Goal: Task Accomplishment & Management: Complete application form

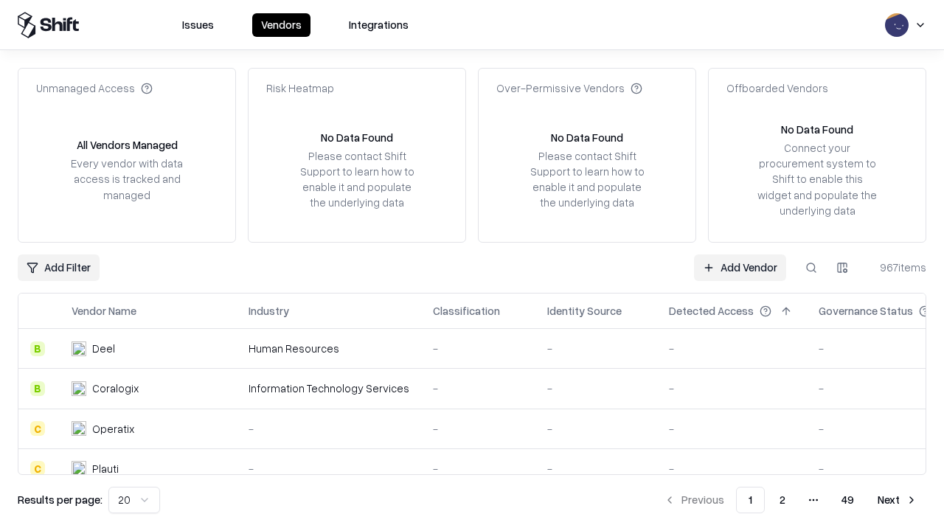
click at [740, 267] on link "Add Vendor" at bounding box center [740, 268] width 92 height 27
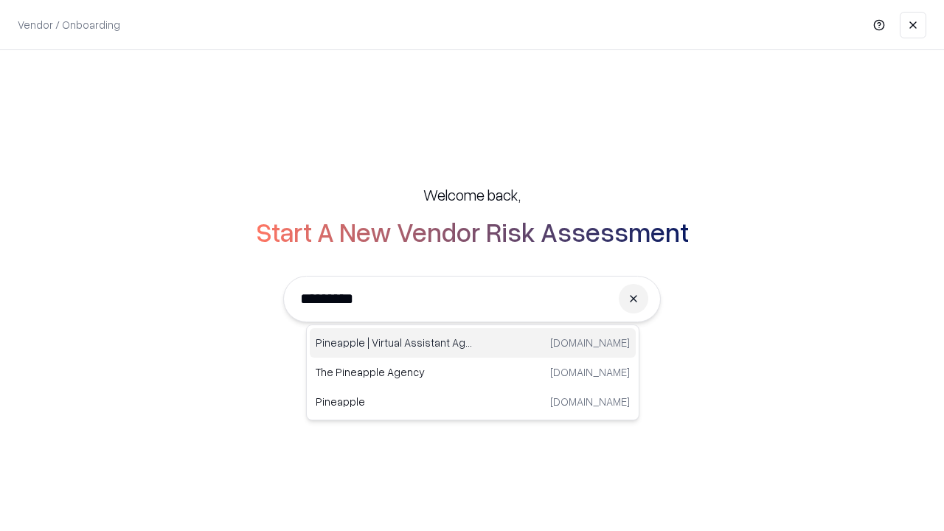
click at [473, 343] on div "Pineapple | Virtual Assistant Agency [DOMAIN_NAME]" at bounding box center [473, 343] width 326 height 30
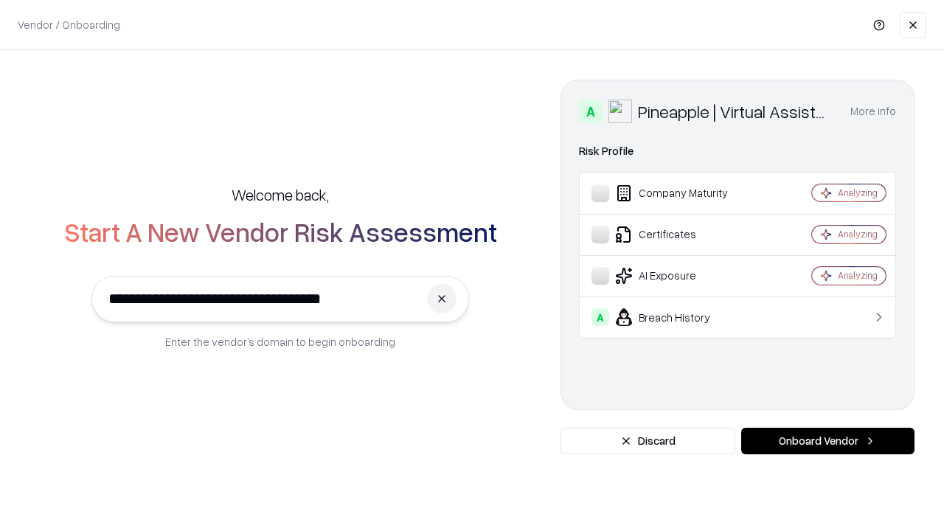
type input "**********"
click at [828, 441] on button "Onboard Vendor" at bounding box center [827, 441] width 173 height 27
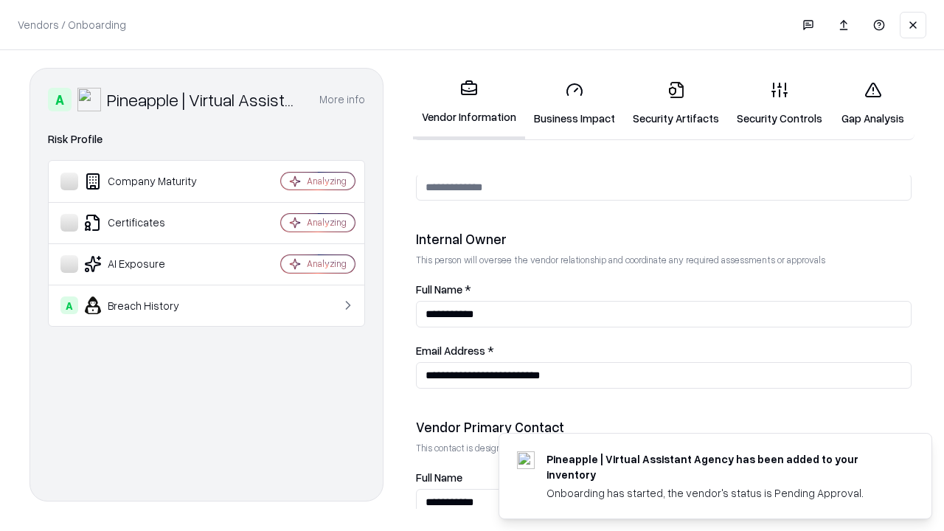
scroll to position [764, 0]
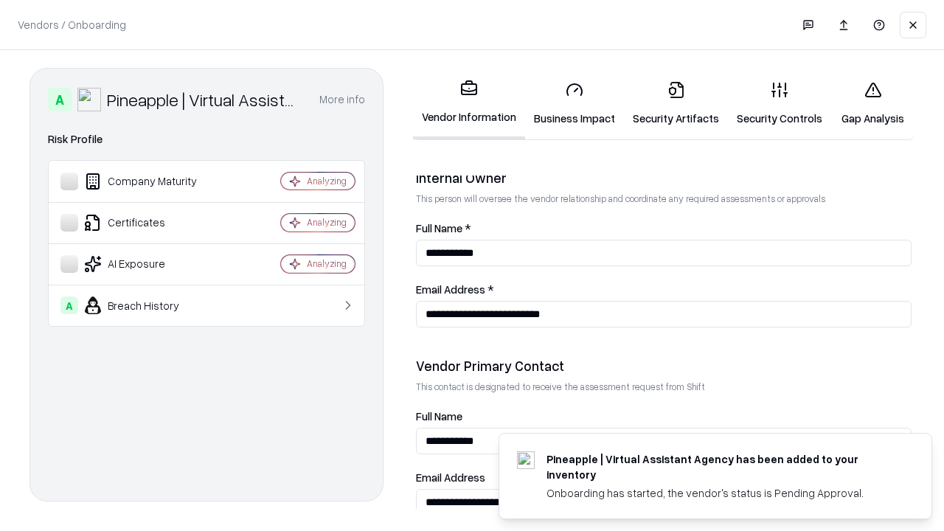
click at [676, 103] on link "Security Artifacts" at bounding box center [676, 103] width 104 height 69
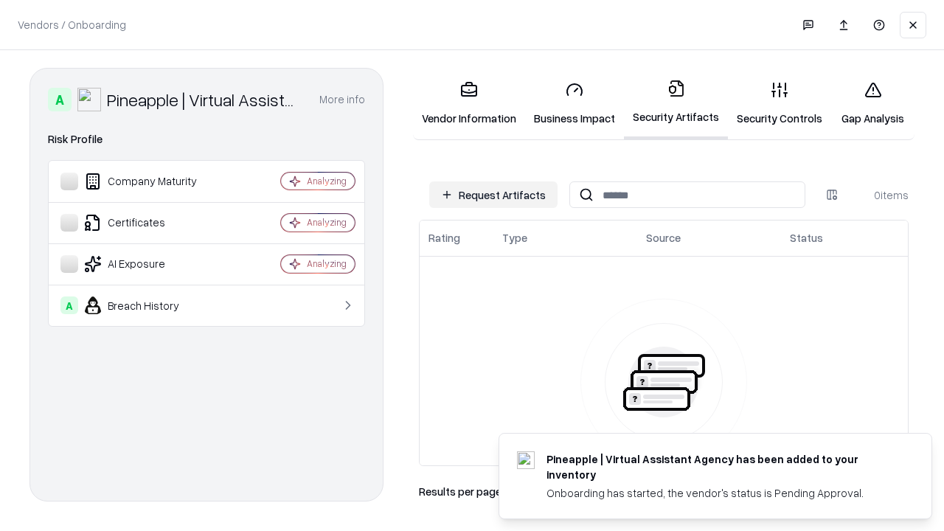
click at [494, 195] on button "Request Artifacts" at bounding box center [493, 194] width 128 height 27
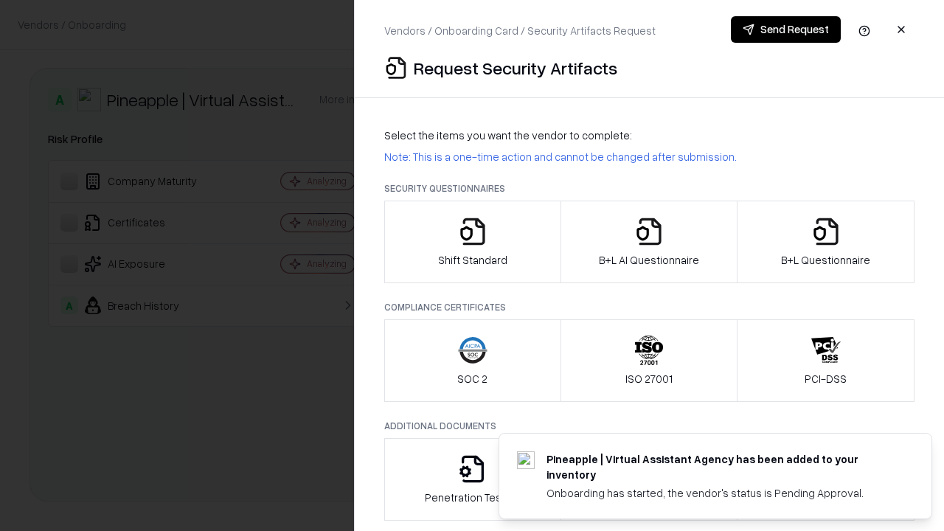
click at [826, 242] on icon "button" at bounding box center [827, 232] width 30 height 30
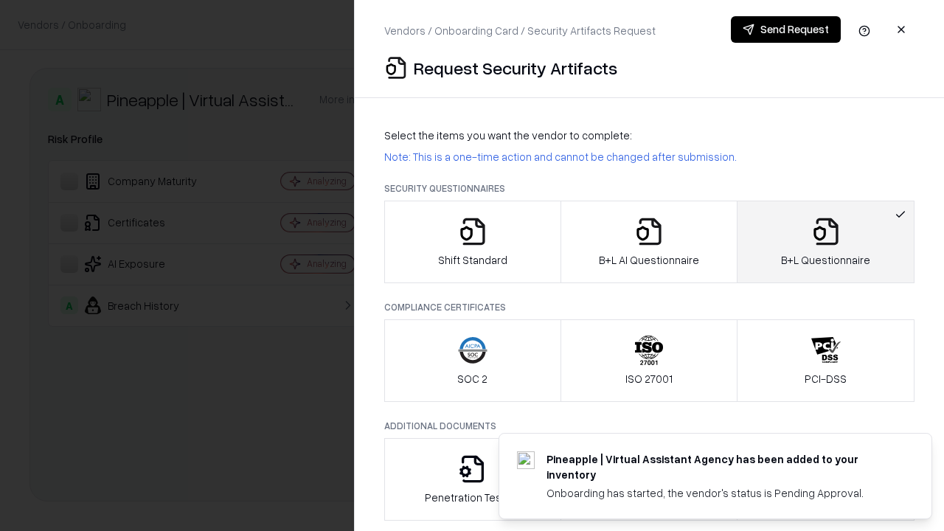
click at [648, 242] on icon "button" at bounding box center [649, 232] width 30 height 30
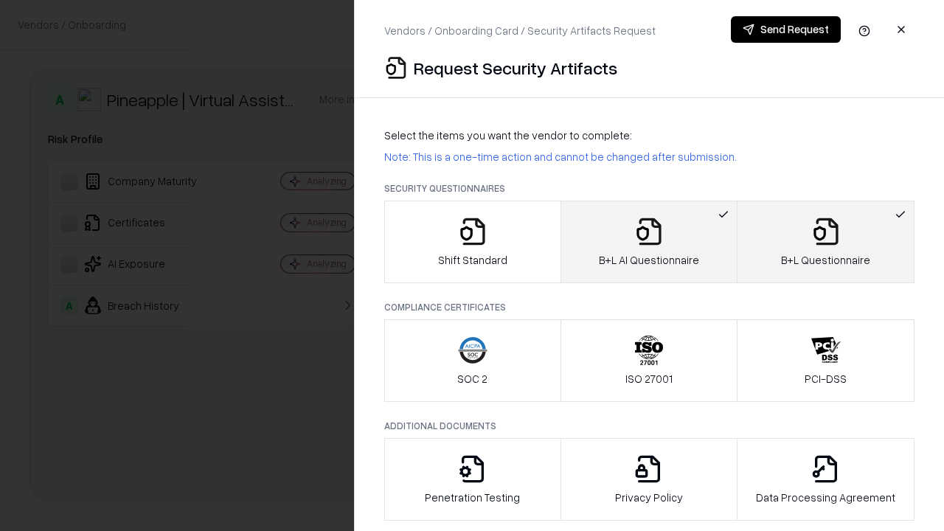
click at [786, 30] on button "Send Request" at bounding box center [786, 29] width 110 height 27
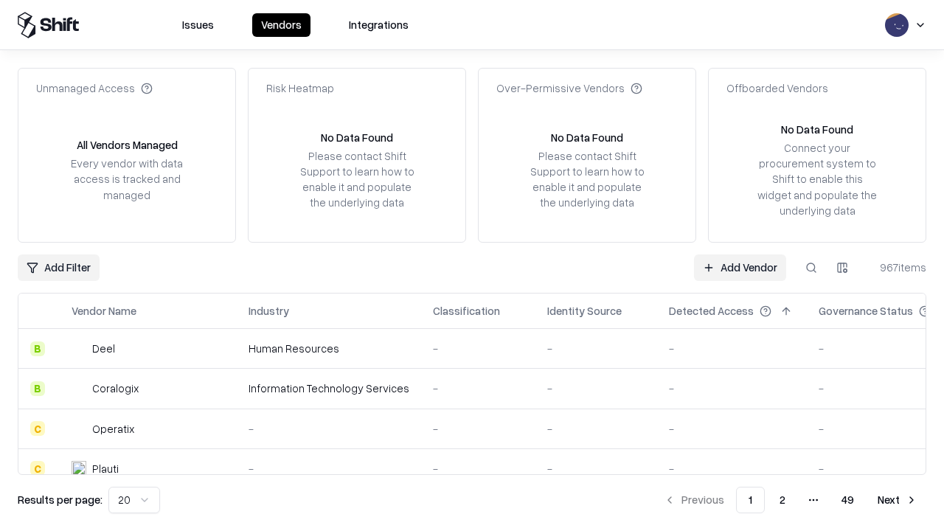
click at [812, 267] on button at bounding box center [811, 268] width 27 height 27
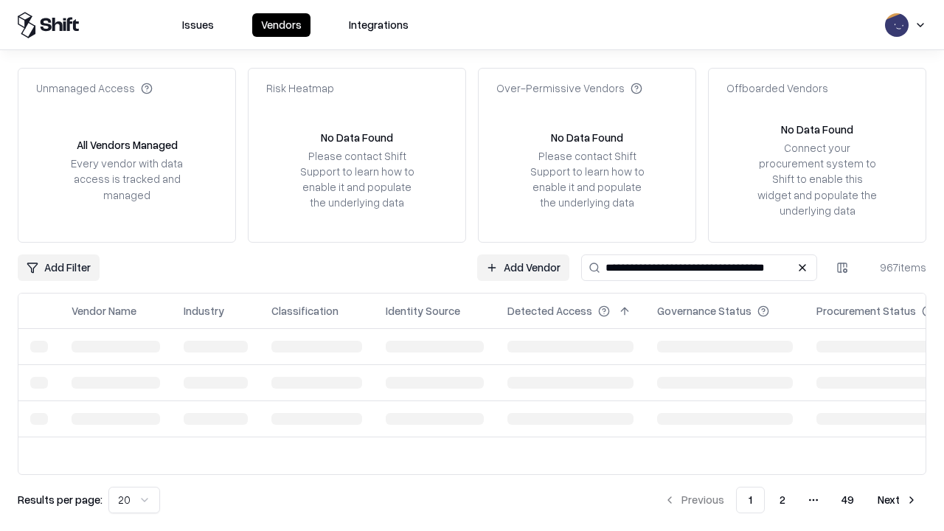
type input "**********"
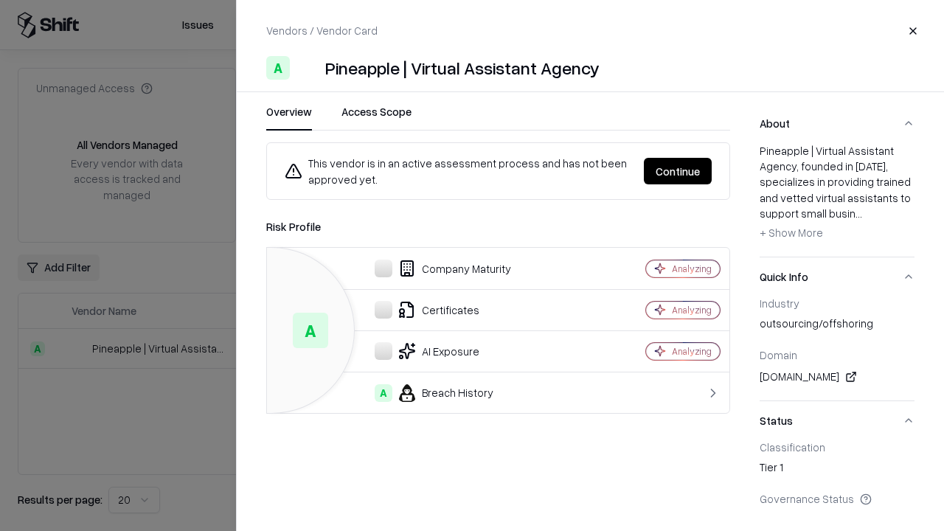
click at [678, 171] on button "Continue" at bounding box center [678, 171] width 68 height 27
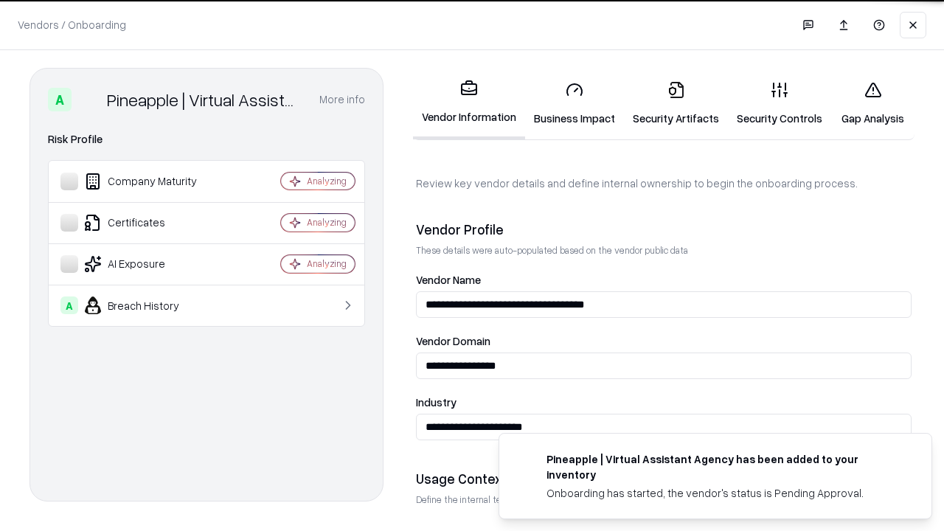
click at [676, 103] on link "Security Artifacts" at bounding box center [676, 103] width 104 height 69
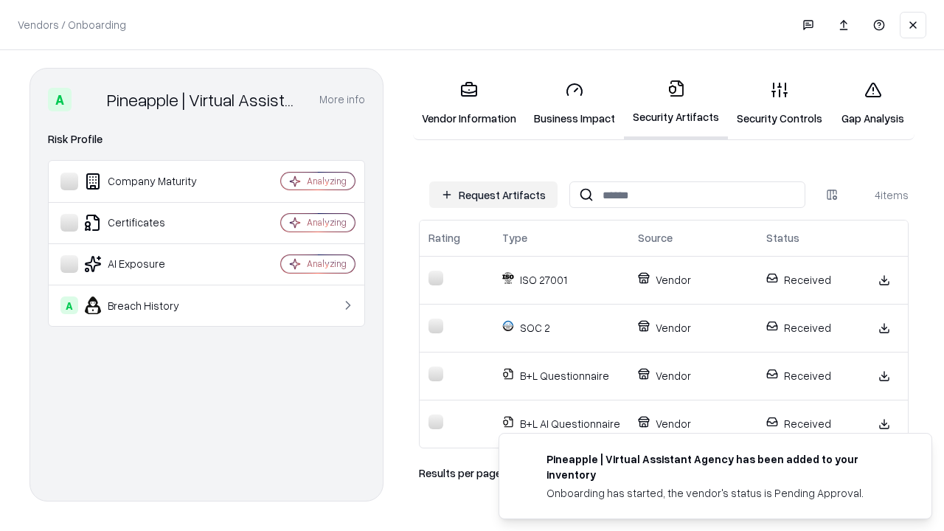
click at [873, 103] on link "Gap Analysis" at bounding box center [872, 103] width 83 height 69
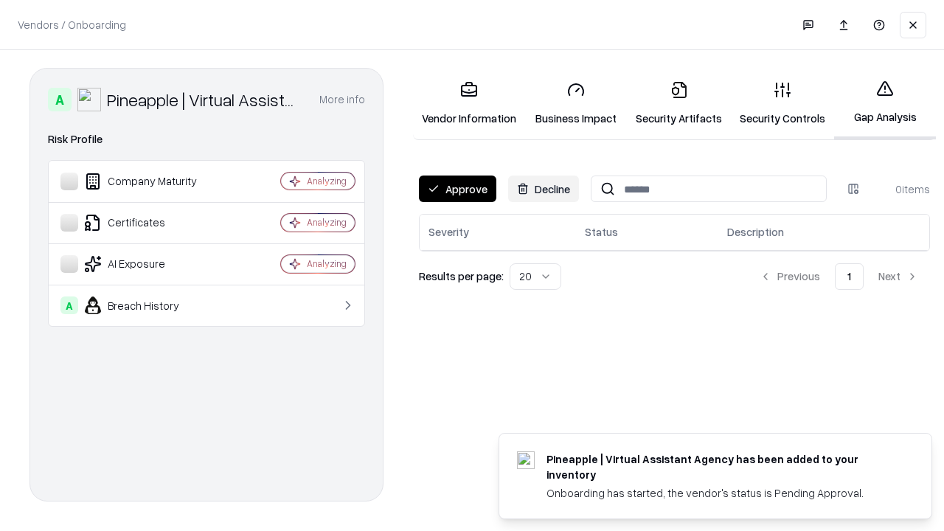
click at [457, 189] on button "Approve" at bounding box center [457, 189] width 77 height 27
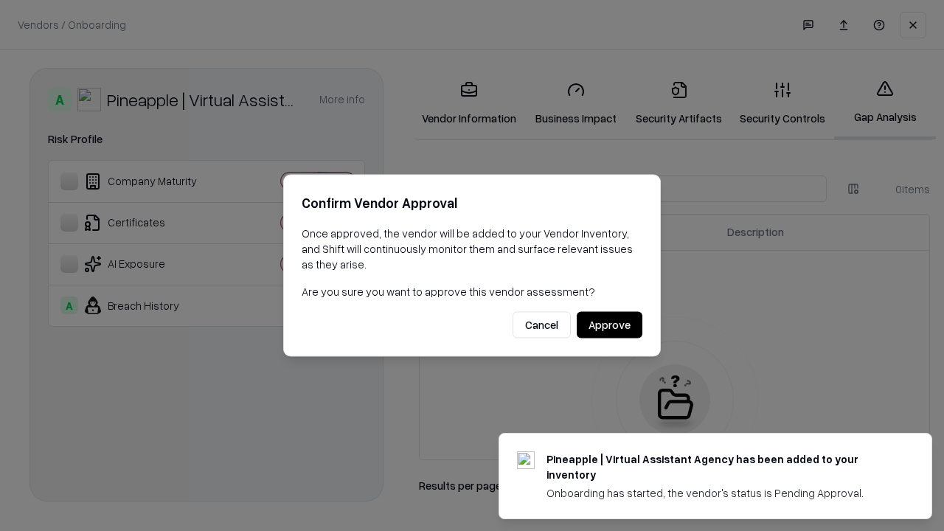
click at [609, 325] on button "Approve" at bounding box center [610, 325] width 66 height 27
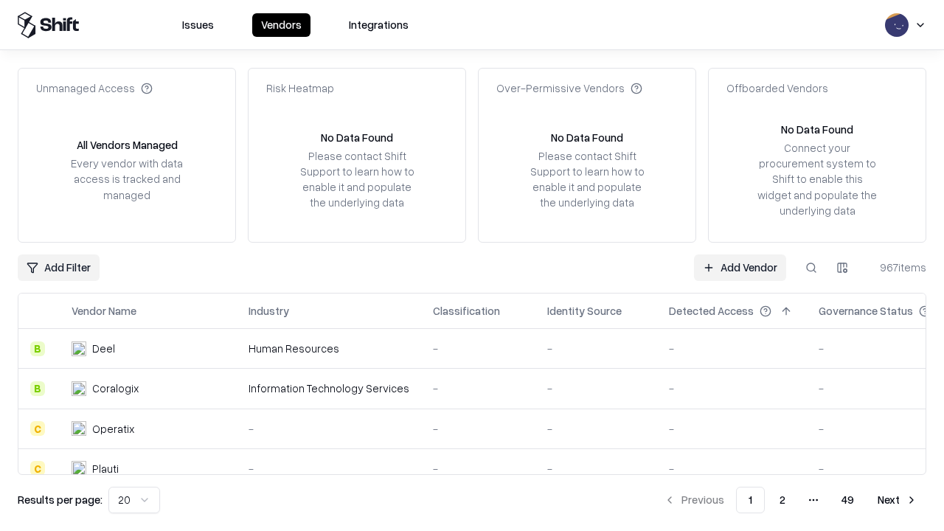
type input "**********"
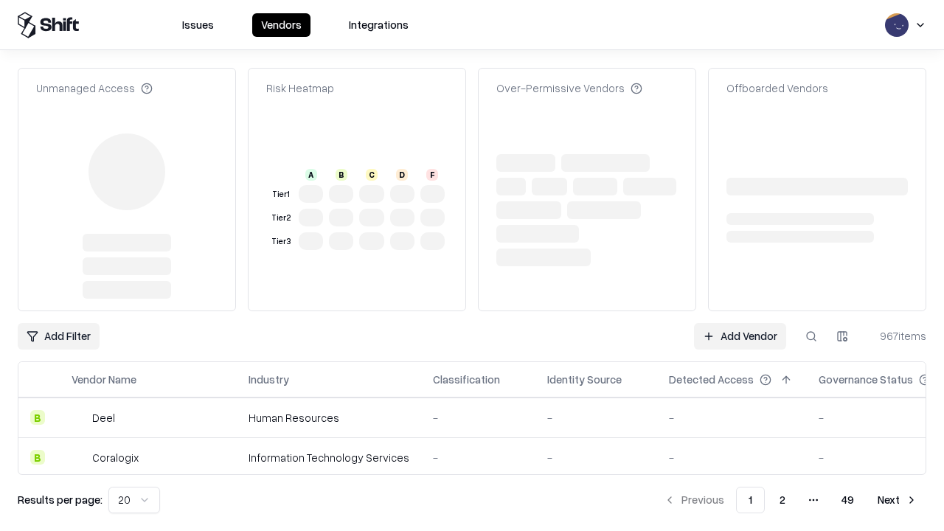
click at [740, 336] on link "Add Vendor" at bounding box center [740, 336] width 92 height 27
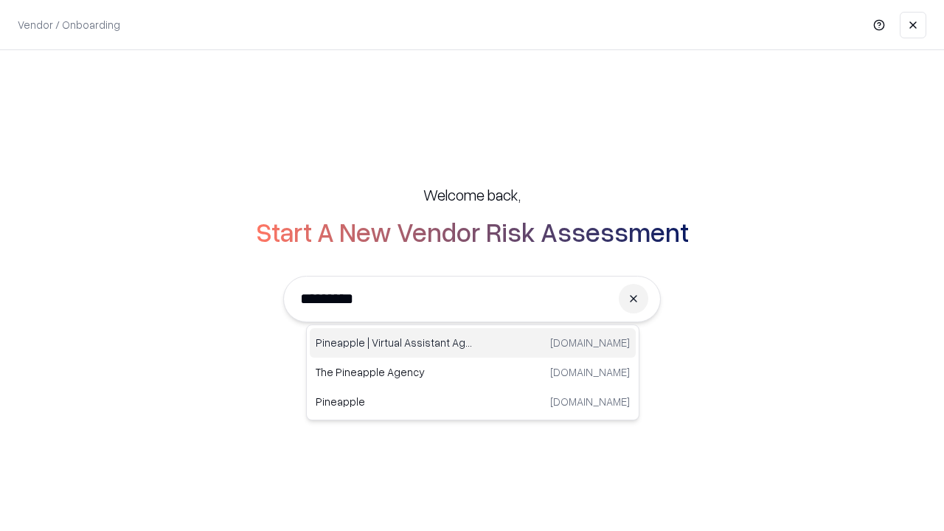
click at [473, 343] on div "Pineapple | Virtual Assistant Agency trypineapple.com" at bounding box center [473, 343] width 326 height 30
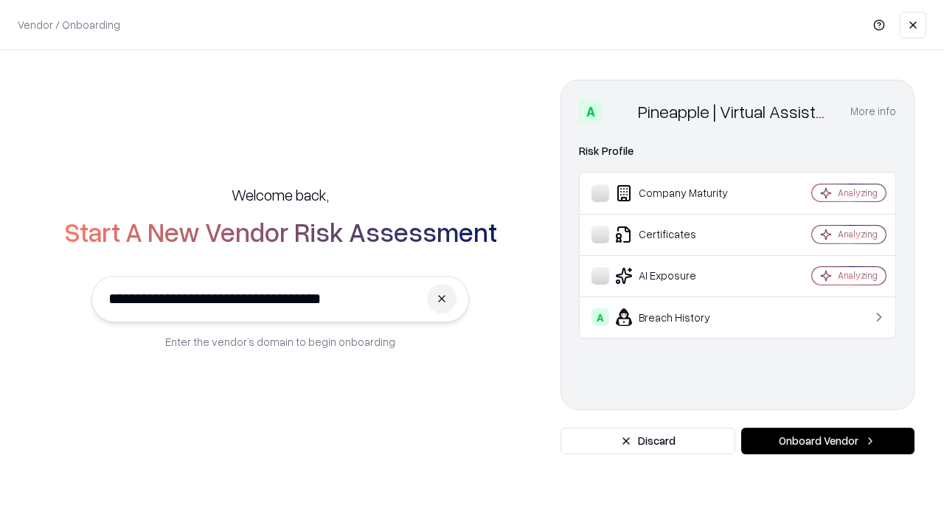
type input "**********"
click at [828, 441] on button "Onboard Vendor" at bounding box center [827, 441] width 173 height 27
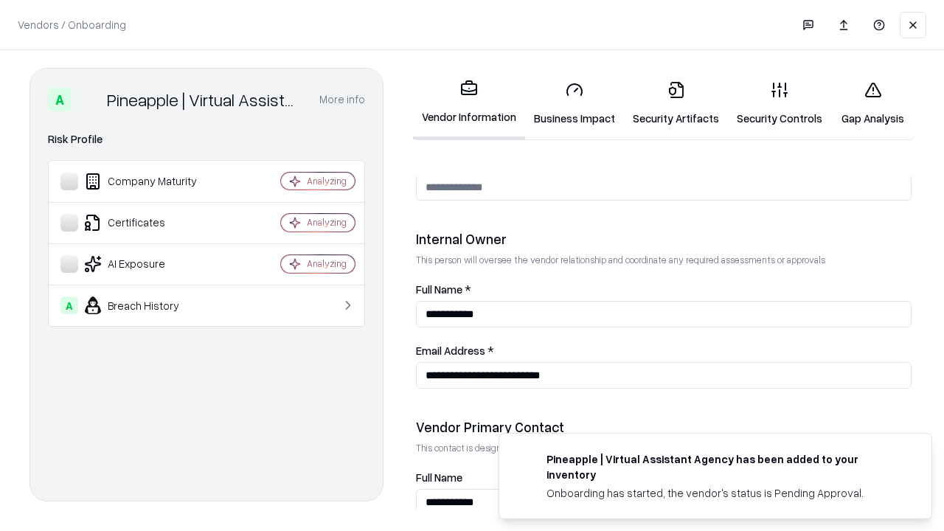
scroll to position [764, 0]
